Goal: Obtain resource: Download file/media

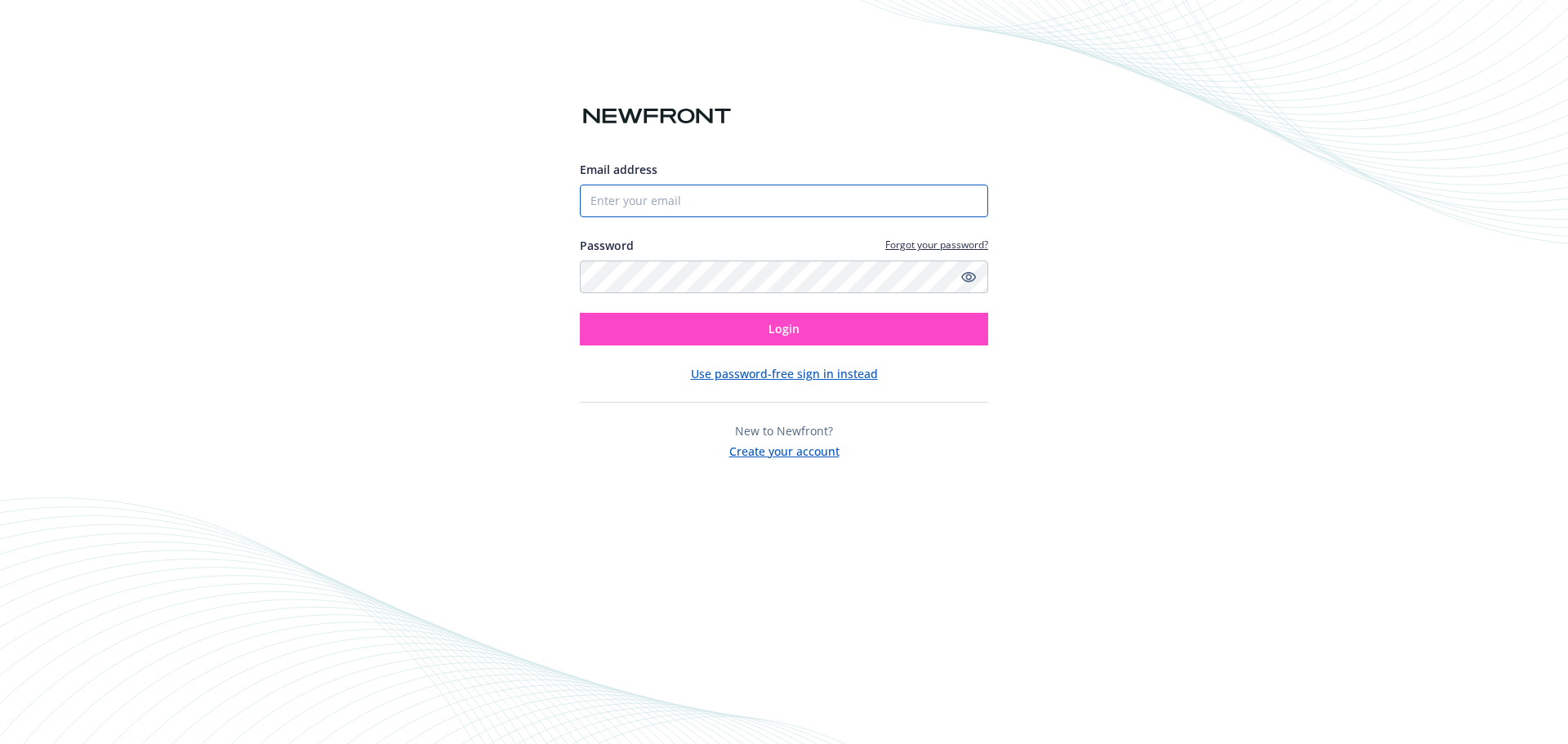
type input "[PERSON_NAME][EMAIL_ADDRESS][DOMAIN_NAME]"
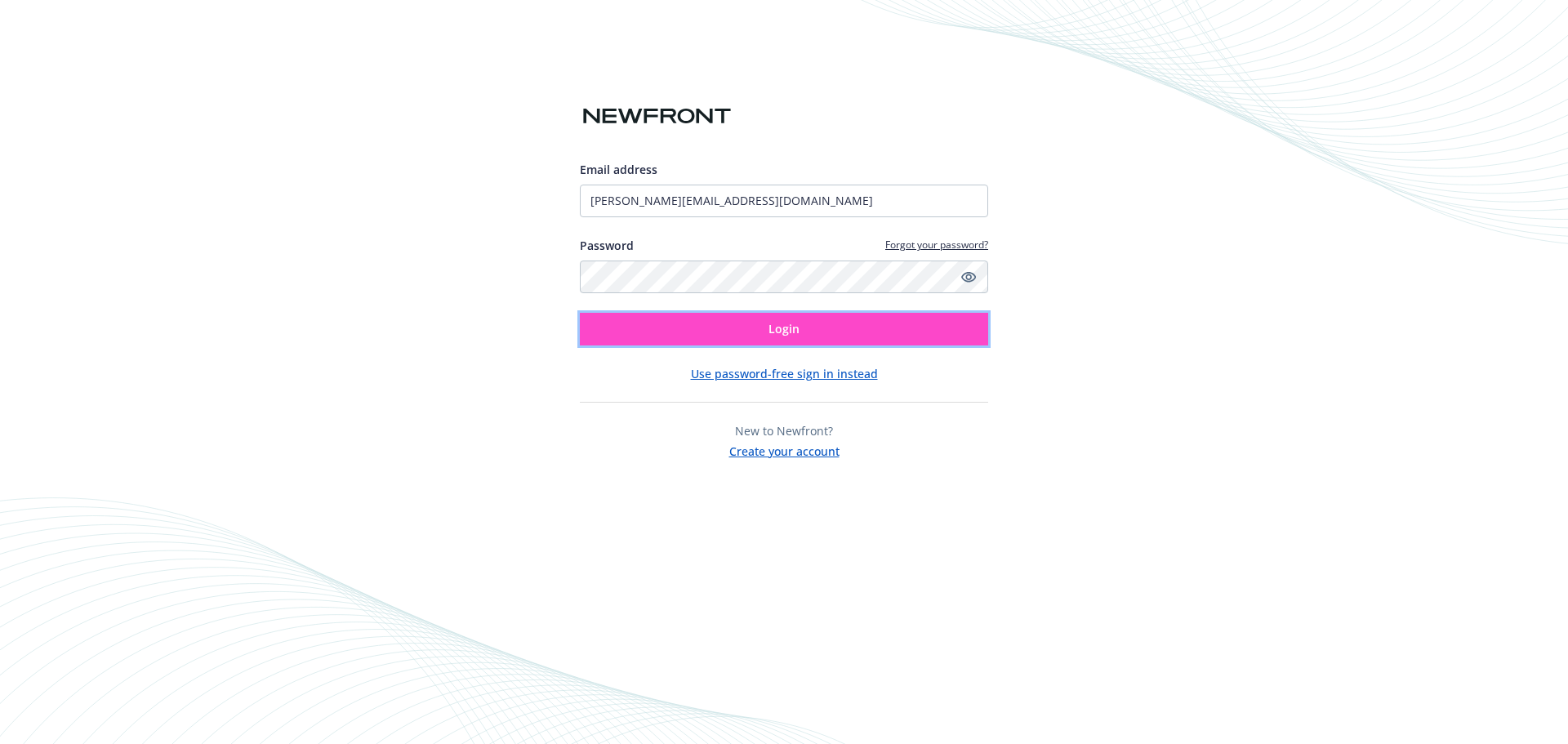
click at [716, 330] on button "Login" at bounding box center [784, 328] width 408 height 33
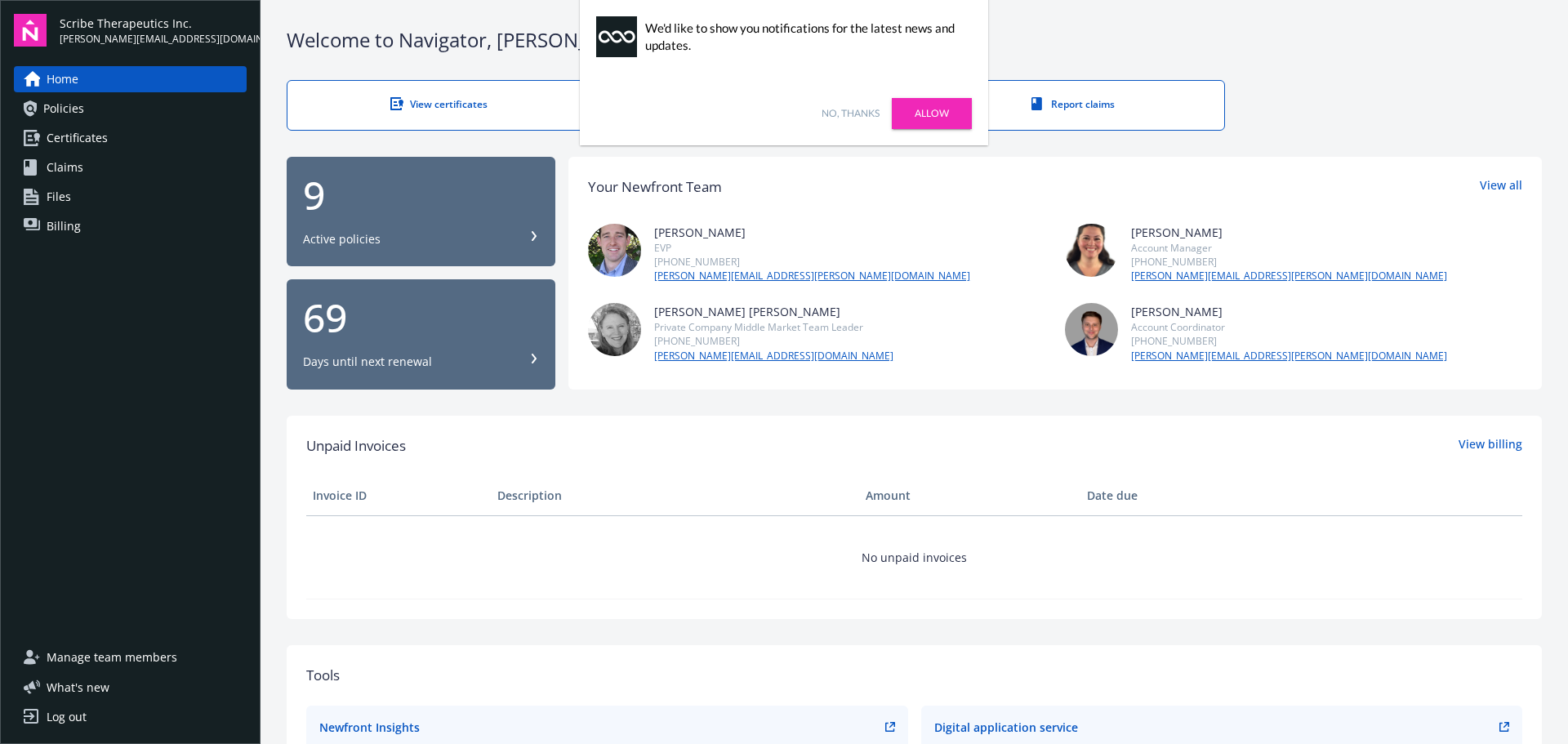
click at [937, 108] on link "Allow" at bounding box center [931, 113] width 80 height 31
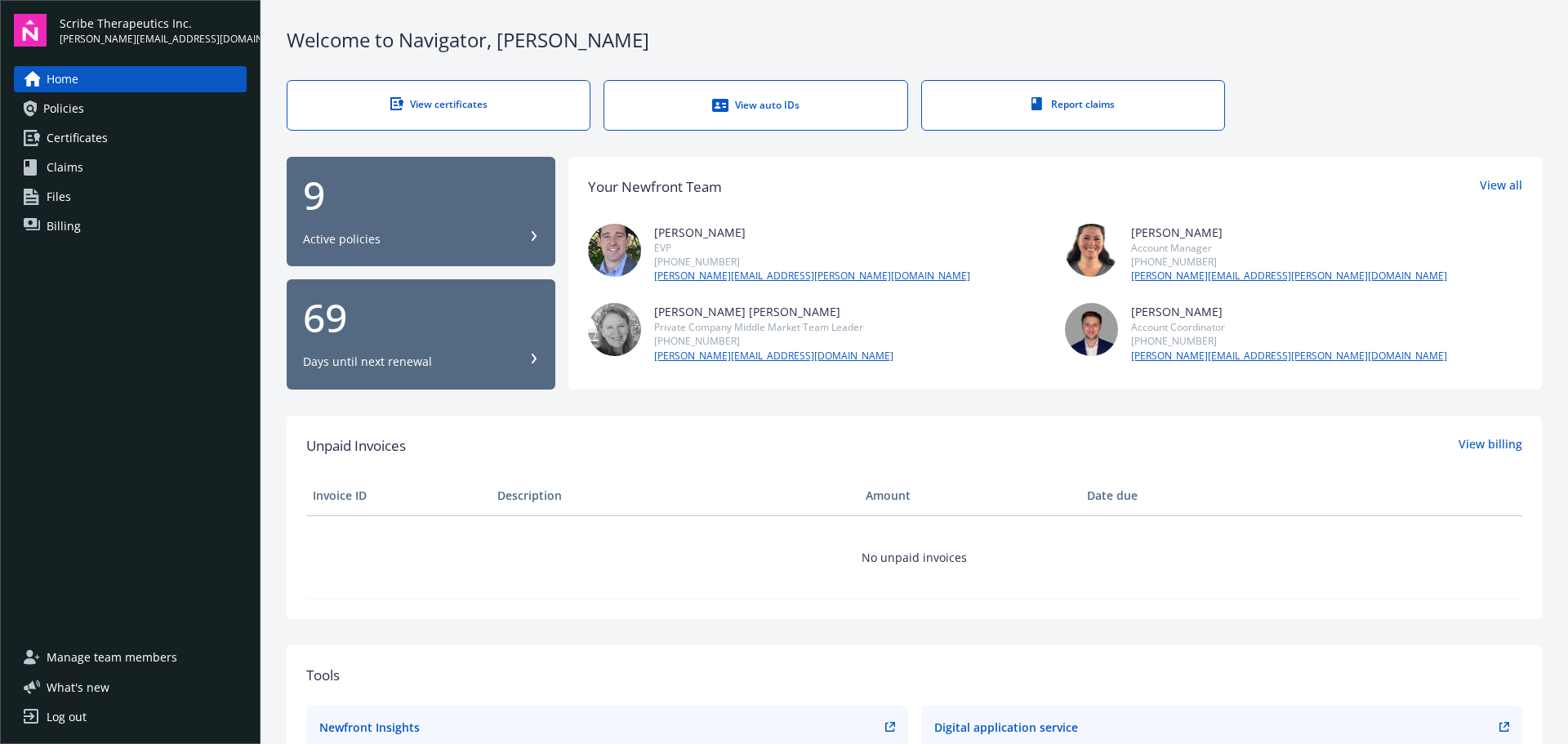
click at [97, 117] on link "Policies" at bounding box center [130, 108] width 233 height 26
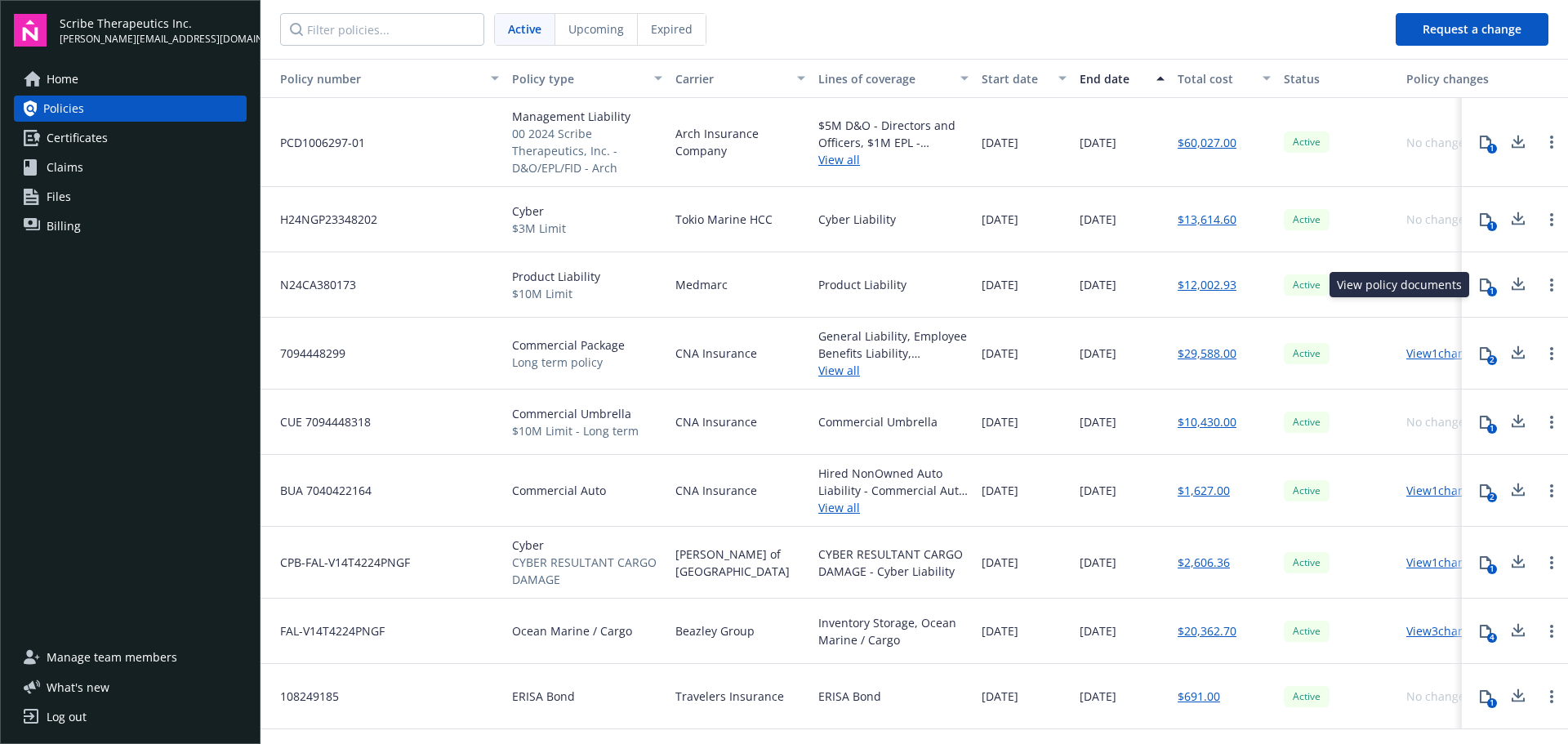
click at [1492, 292] on div "1" at bounding box center [1492, 291] width 10 height 10
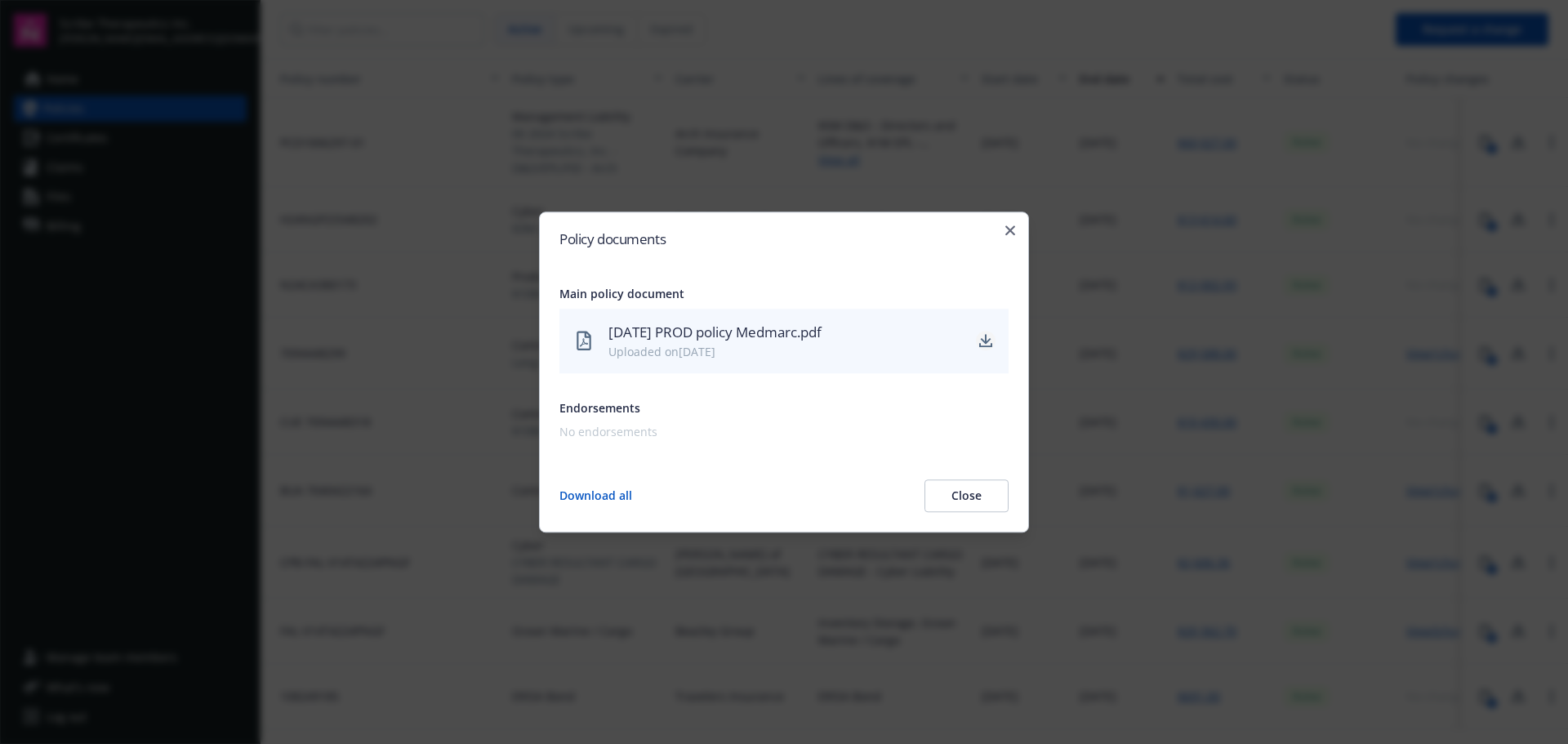
click at [981, 342] on icon "download" at bounding box center [986, 342] width 13 height 13
click at [1010, 228] on icon "button" at bounding box center [1010, 230] width 10 height 10
